Goal: Navigation & Orientation: Find specific page/section

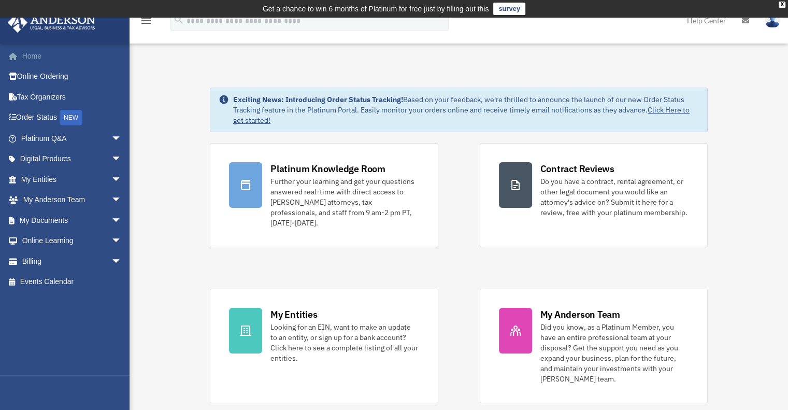
click at [35, 59] on link "Home" at bounding box center [72, 56] width 130 height 21
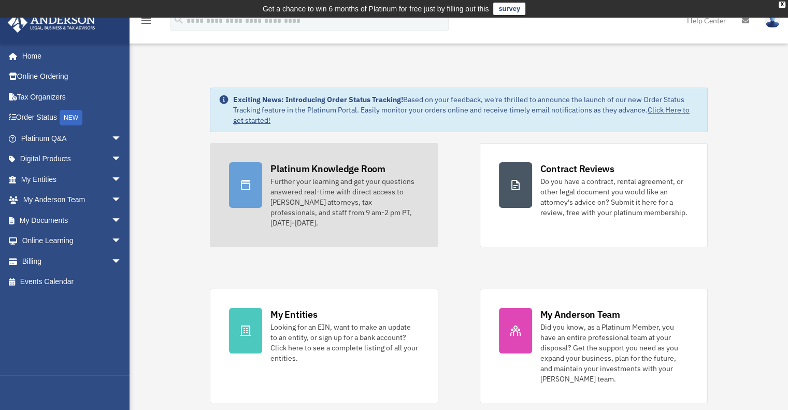
click at [316, 174] on div "Platinum Knowledge Room" at bounding box center [328, 168] width 115 height 13
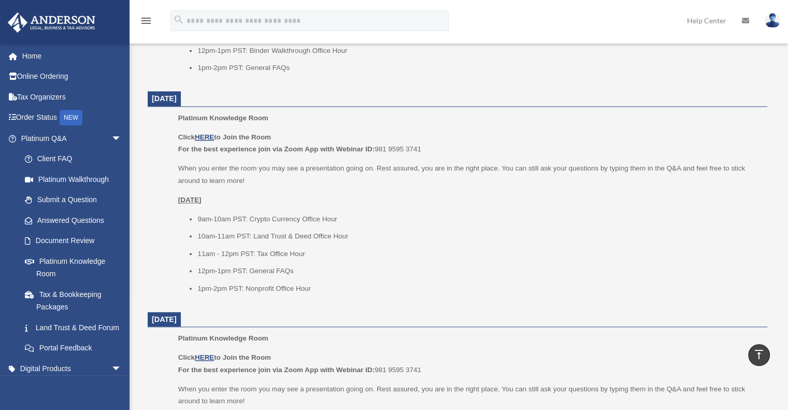
scroll to position [1062, 0]
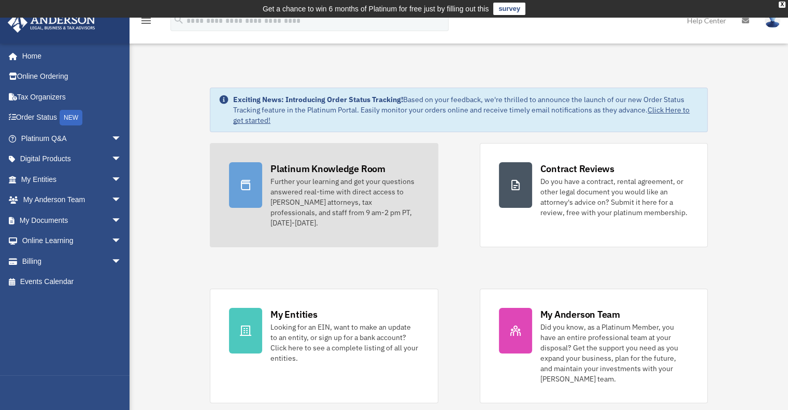
click at [314, 174] on div "Platinum Knowledge Room" at bounding box center [328, 168] width 115 height 13
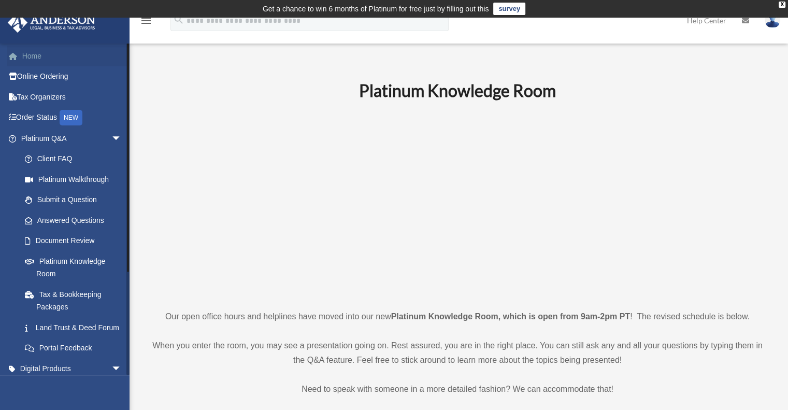
click at [44, 53] on link "Home" at bounding box center [72, 56] width 130 height 21
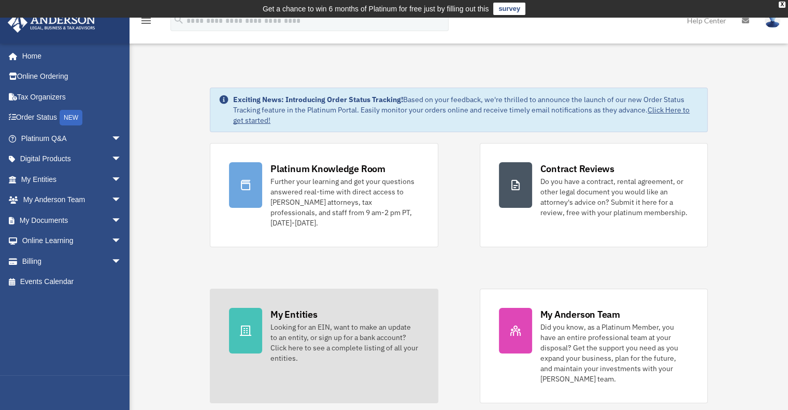
click at [333, 328] on div "Looking for an EIN, want to make an update to an entity, or sign up for a bank …" at bounding box center [345, 342] width 148 height 41
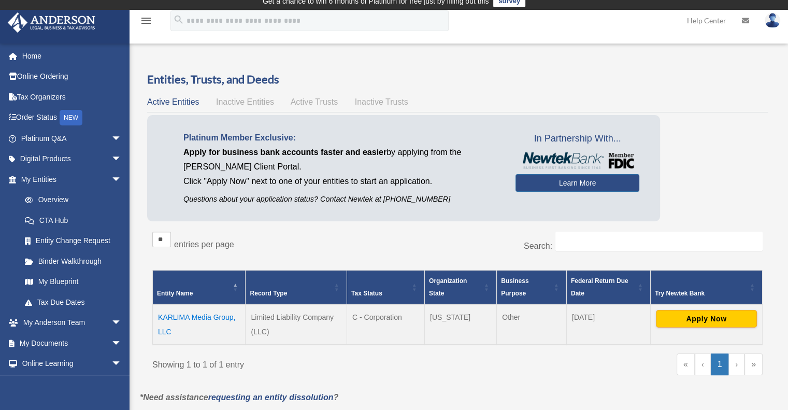
scroll to position [7, 0]
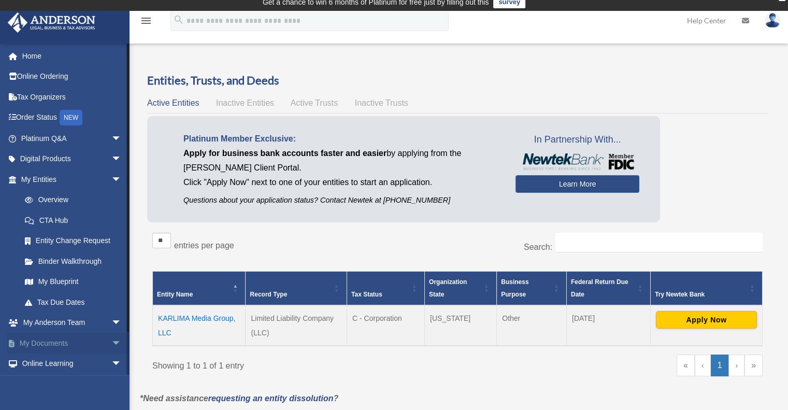
click at [65, 342] on link "My Documents arrow_drop_down" at bounding box center [72, 343] width 130 height 21
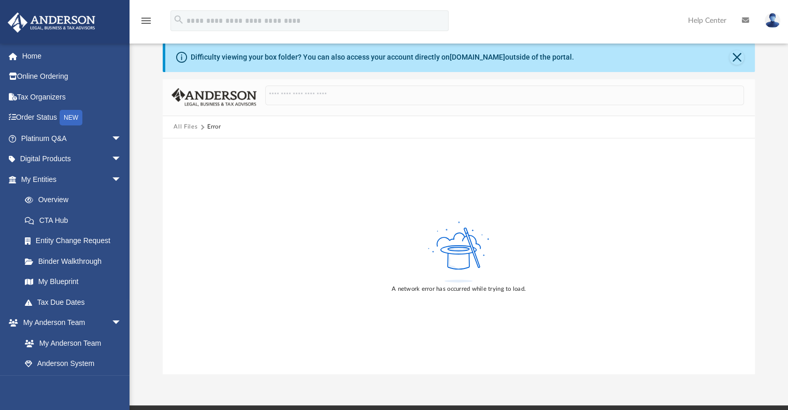
scroll to position [39, 0]
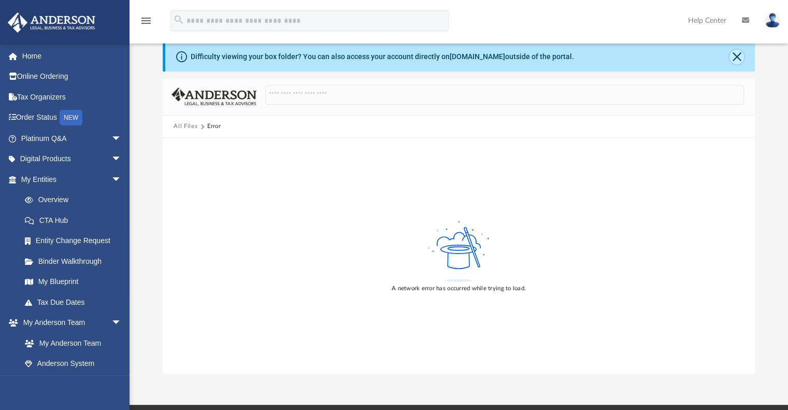
click at [735, 55] on button "Close" at bounding box center [737, 57] width 15 height 15
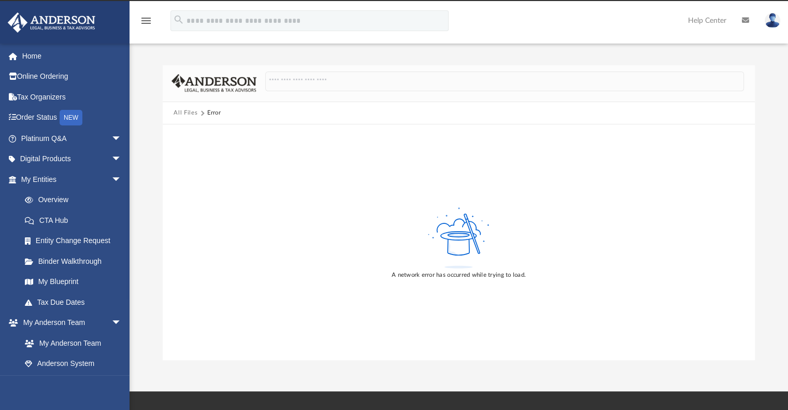
scroll to position [10, 0]
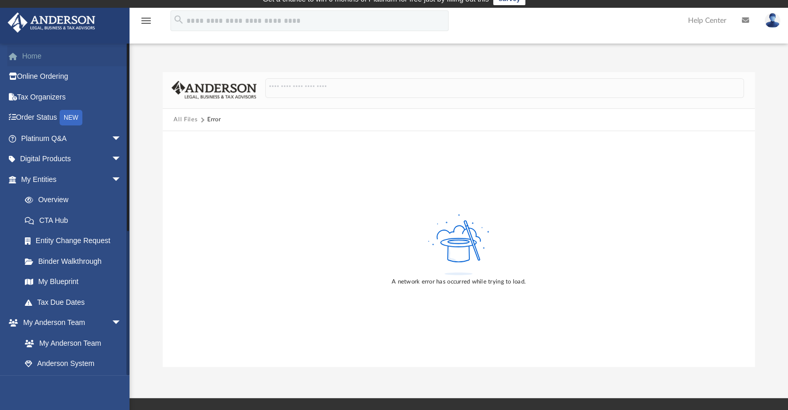
click at [41, 54] on link "Home" at bounding box center [72, 56] width 130 height 21
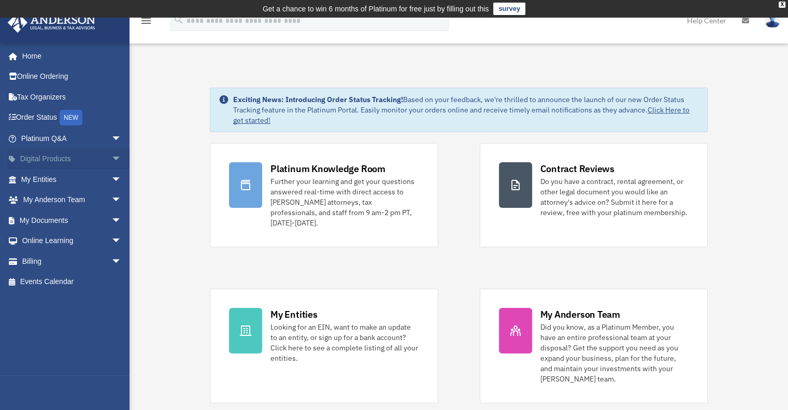
click at [111, 158] on span "arrow_drop_down" at bounding box center [121, 159] width 21 height 21
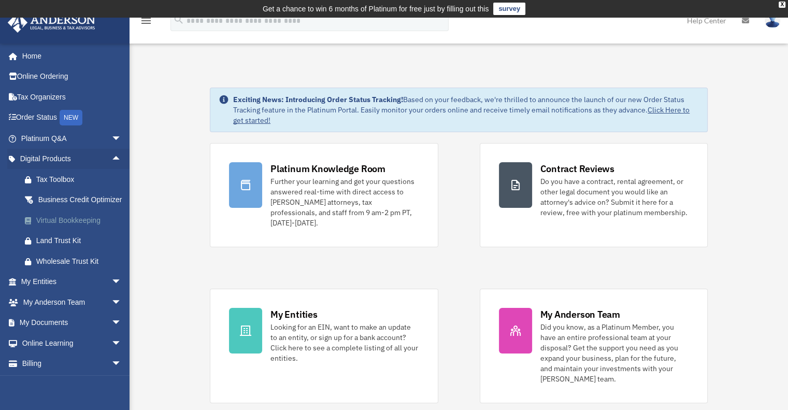
click at [95, 227] on div "Virtual Bookkeeping" at bounding box center [80, 220] width 88 height 13
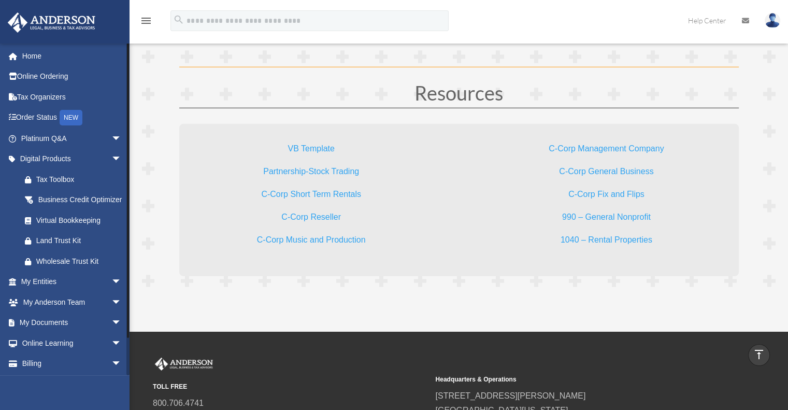
scroll to position [34, 0]
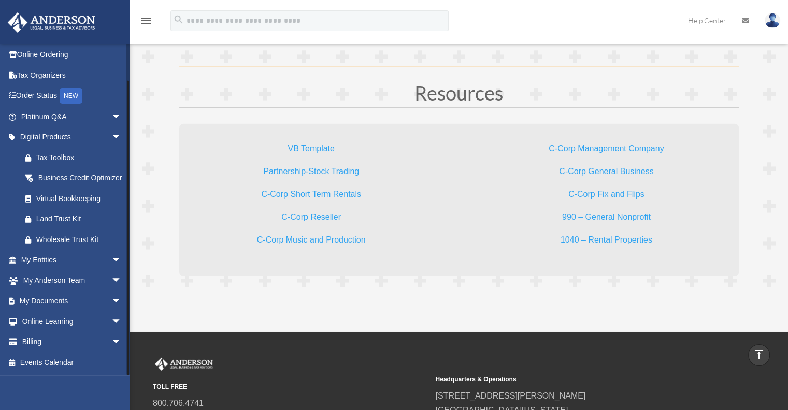
click at [128, 369] on div at bounding box center [127, 209] width 3 height 332
click at [73, 320] on link "Online Learning arrow_drop_down" at bounding box center [72, 321] width 130 height 21
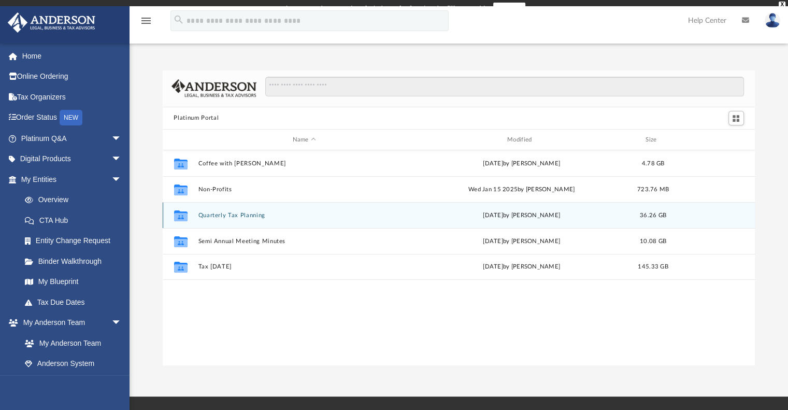
scroll to position [228, 585]
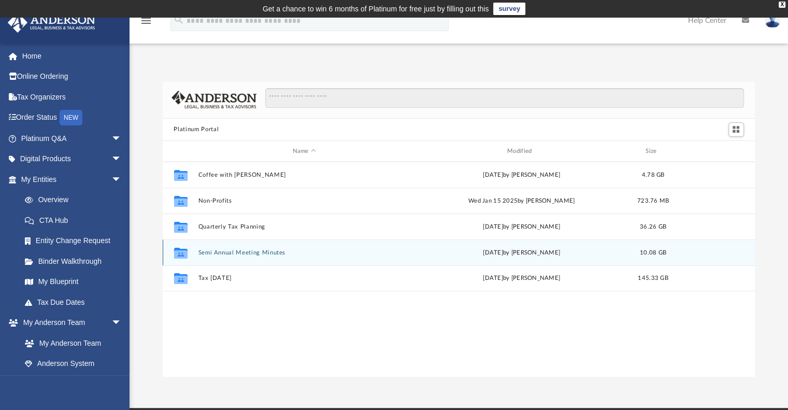
click at [212, 257] on div "Collaborated Folder Semi Annual Meeting Minutes [DATE] by [PERSON_NAME] 10.08 GB" at bounding box center [459, 252] width 593 height 26
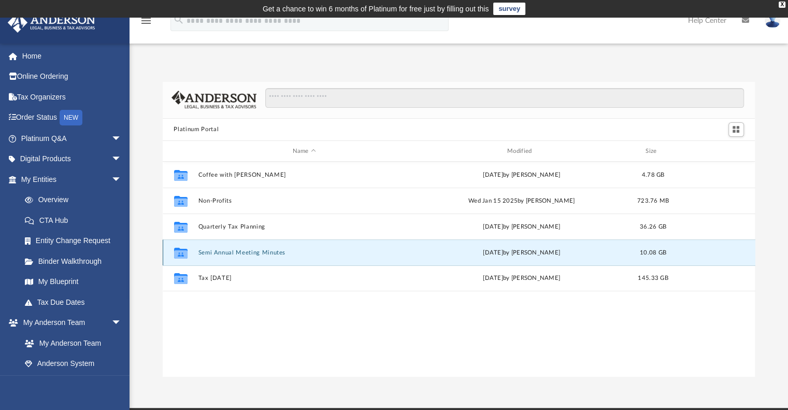
click at [212, 252] on button "Semi Annual Meeting Minutes" at bounding box center [304, 252] width 213 height 7
